Goal: Navigation & Orientation: Find specific page/section

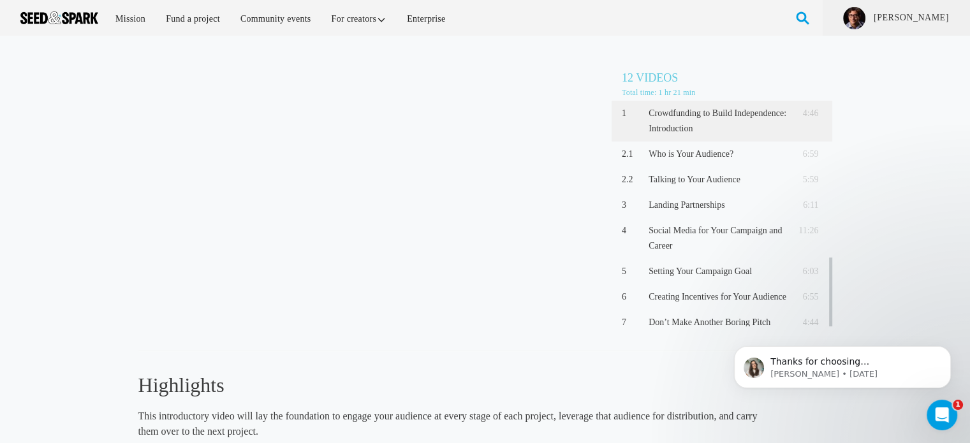
scroll to position [157, 0]
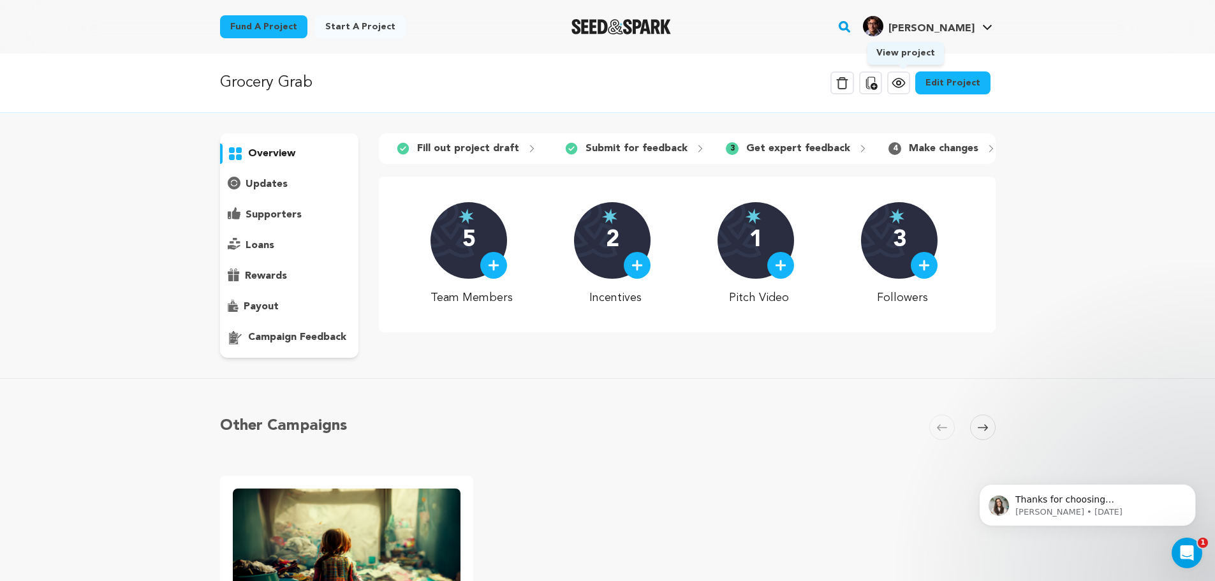
click at [903, 85] on icon at bounding box center [898, 82] width 15 height 15
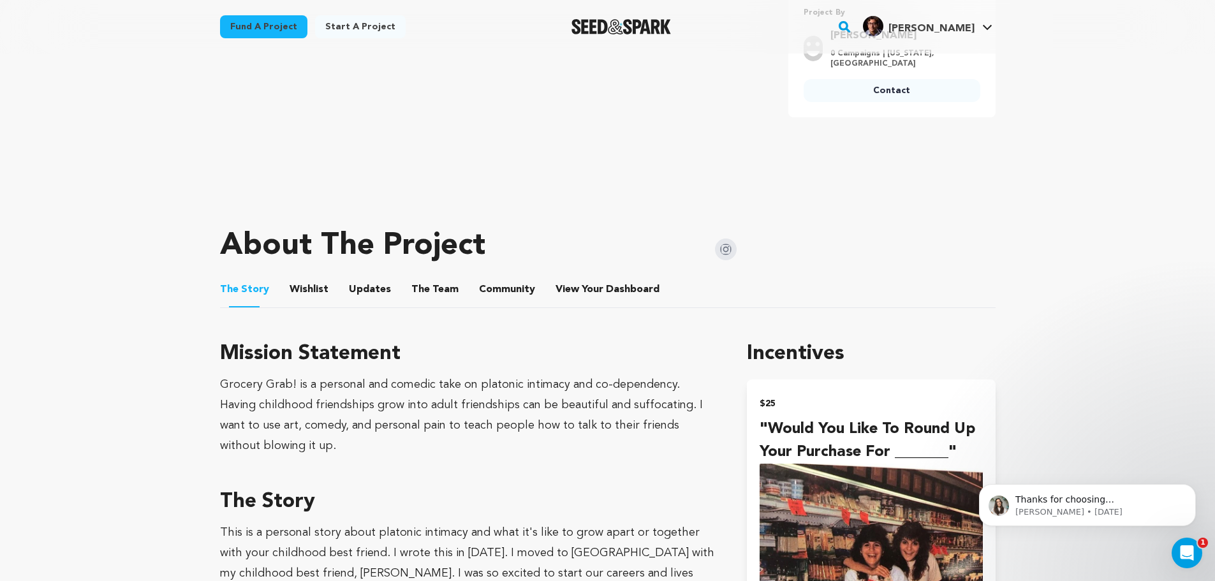
scroll to position [383, 0]
click at [302, 284] on button "Wishlist" at bounding box center [308, 292] width 31 height 31
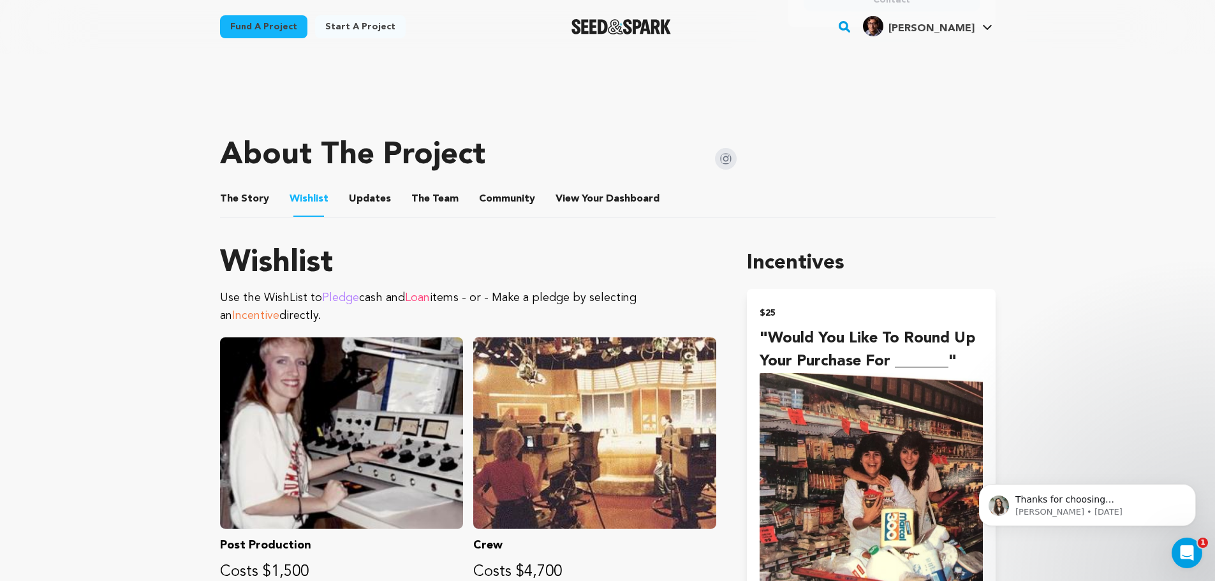
scroll to position [446, 0]
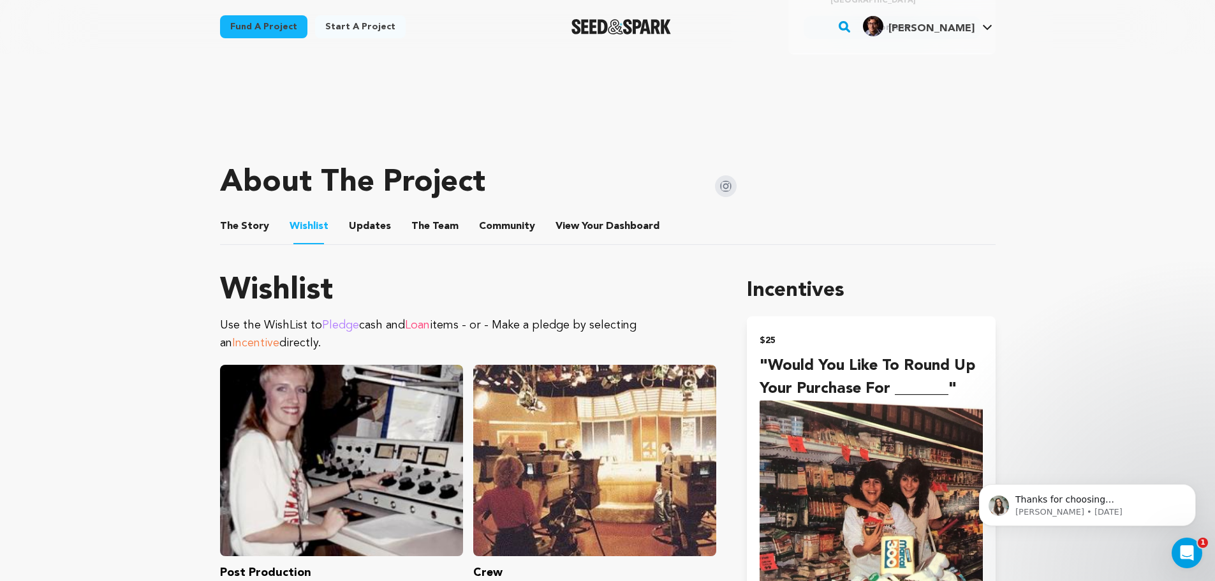
click at [368, 219] on button "Updates" at bounding box center [370, 229] width 31 height 31
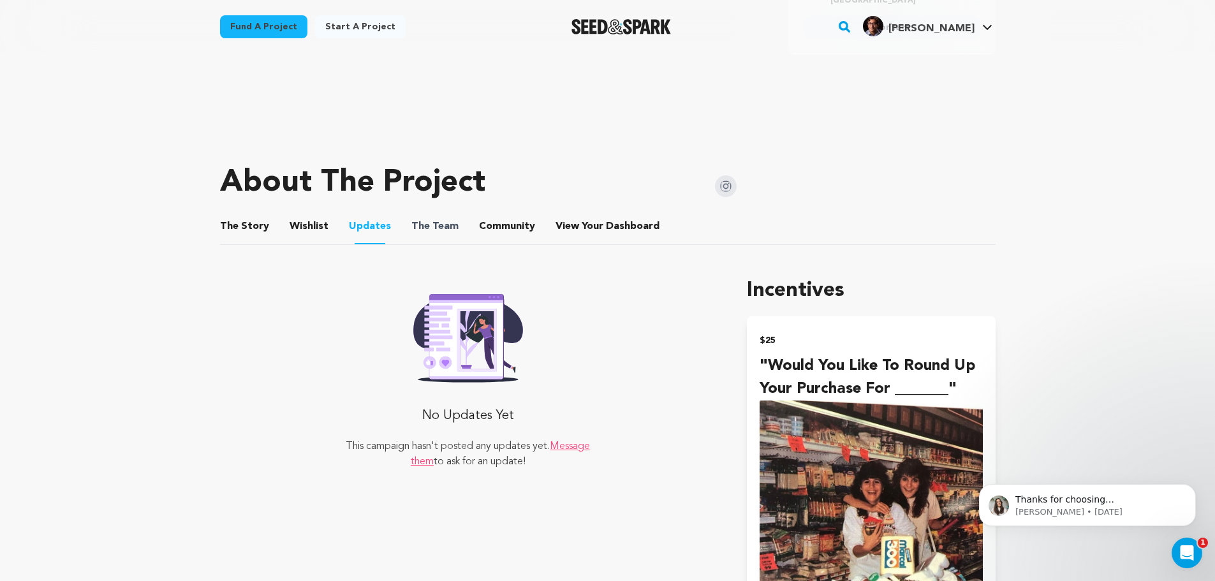
click at [411, 230] on span "The" at bounding box center [420, 226] width 18 height 15
click at [498, 223] on button "Community" at bounding box center [507, 229] width 31 height 31
